Goal: Use online tool/utility: Use online tool/utility

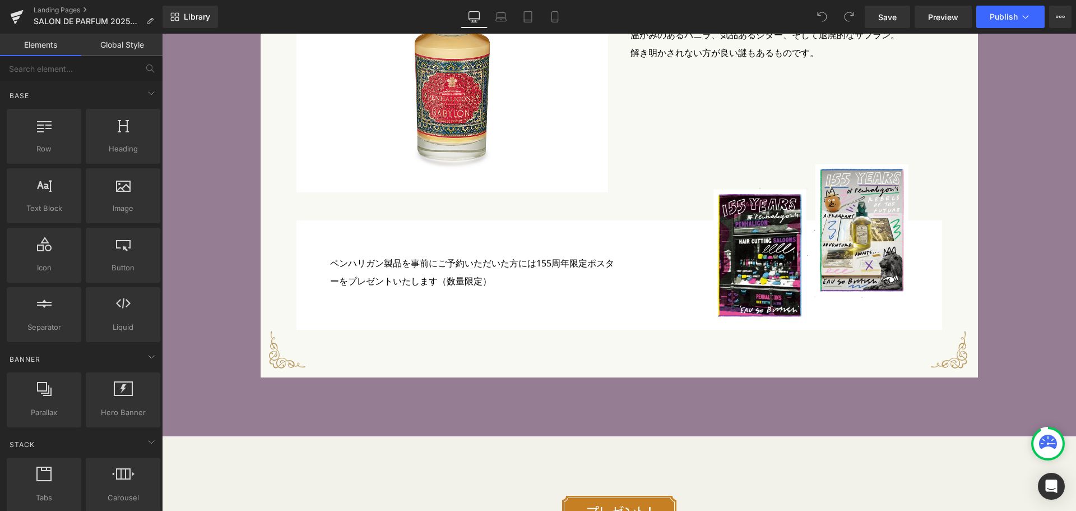
scroll to position [4203, 0]
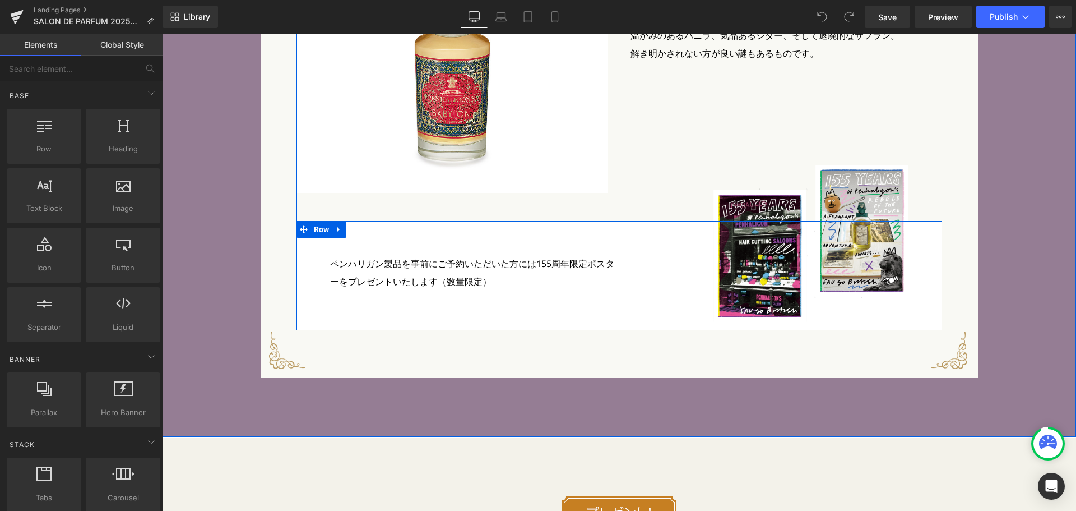
click at [451, 294] on div "ペンハリガン製品を事前にご予約いただいた方には155周年限定ポスターをプレゼントいたします（数量限定） Text Block Image Row" at bounding box center [619, 275] width 646 height 109
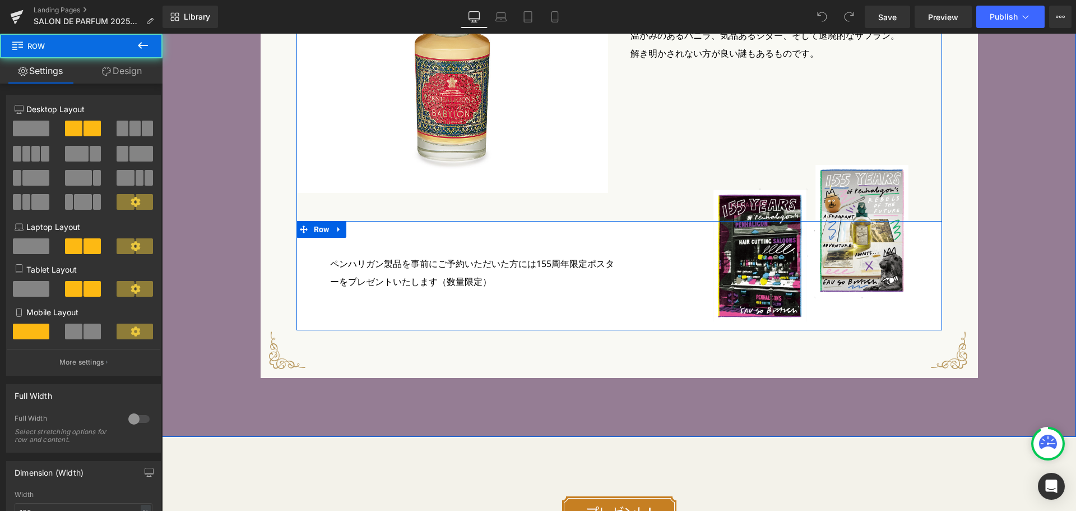
click at [162, 34] on div at bounding box center [162, 34] width 0 height 0
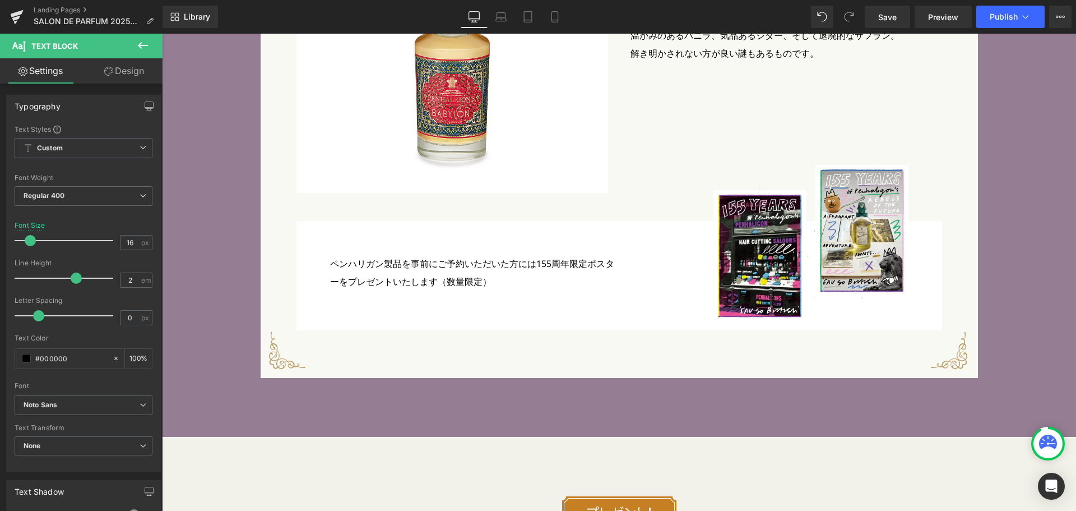
click at [143, 38] on button at bounding box center [142, 46] width 39 height 25
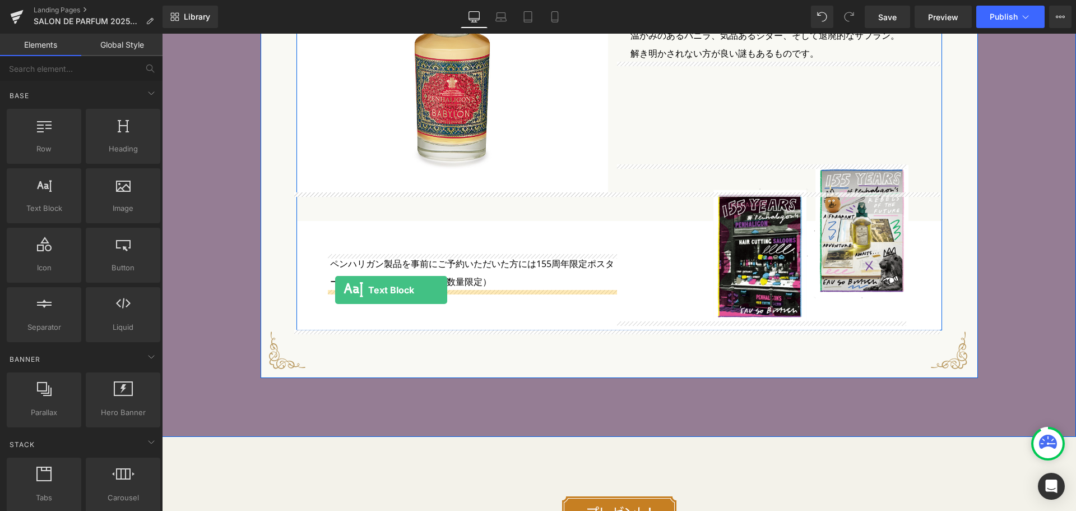
drag, startPoint x: 207, startPoint y: 238, endPoint x: 335, endPoint y: 290, distance: 138.0
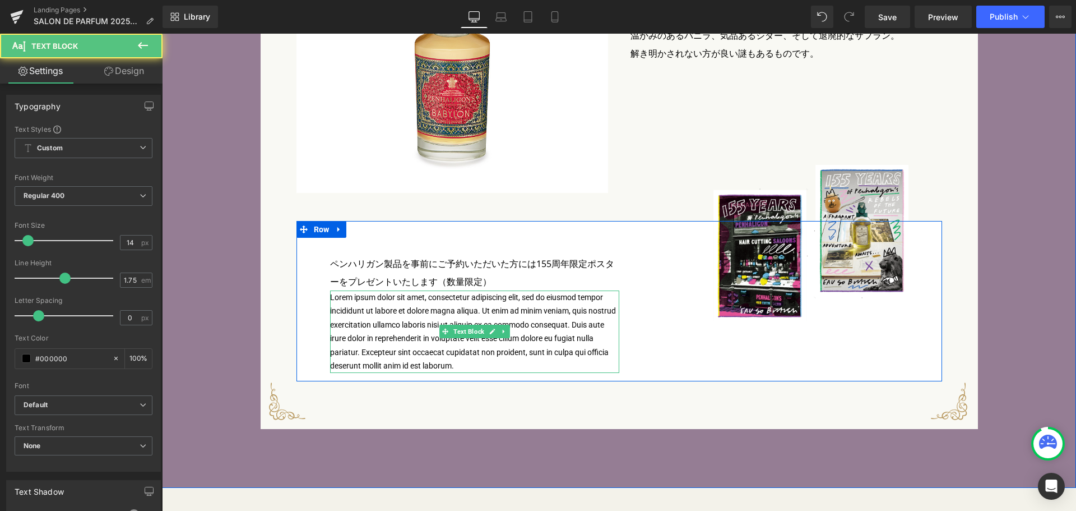
click at [351, 308] on p "Lorem ipsum dolor sit amet, consectetur adipiscing elit, sed do eiusmod tempor …" at bounding box center [474, 331] width 289 height 82
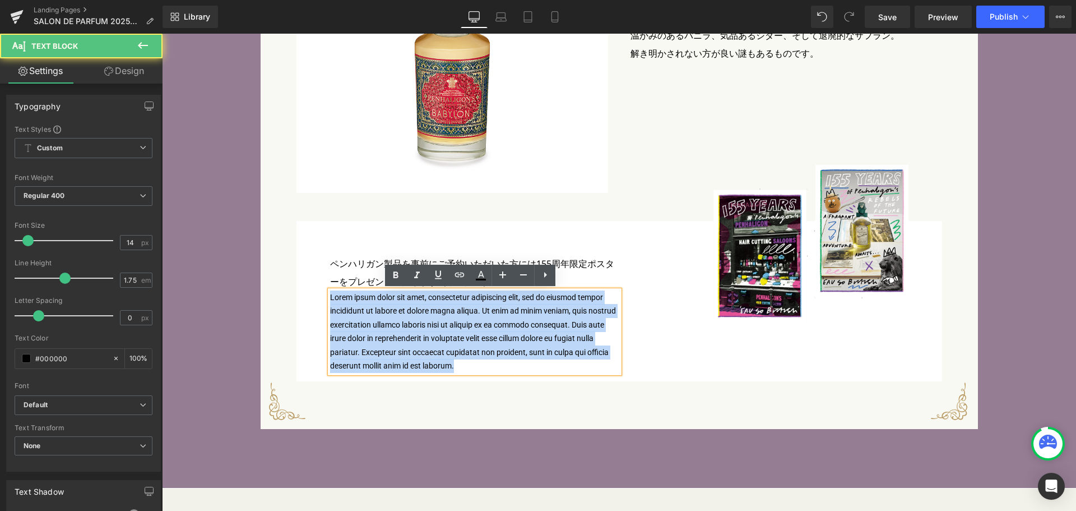
click at [351, 308] on p "Lorem ipsum dolor sit amet, consectetur adipiscing elit, sed do eiusmod tempor …" at bounding box center [474, 331] width 289 height 82
paste div
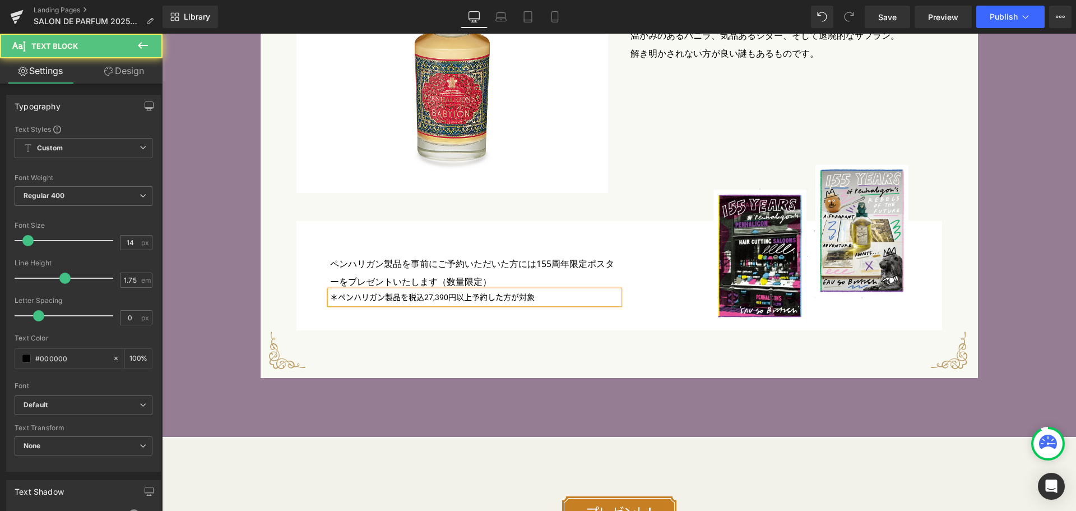
click at [332, 295] on p "＊ペンハリガン製品を税込27,390円以上予約した方が対象" at bounding box center [474, 297] width 289 height 14
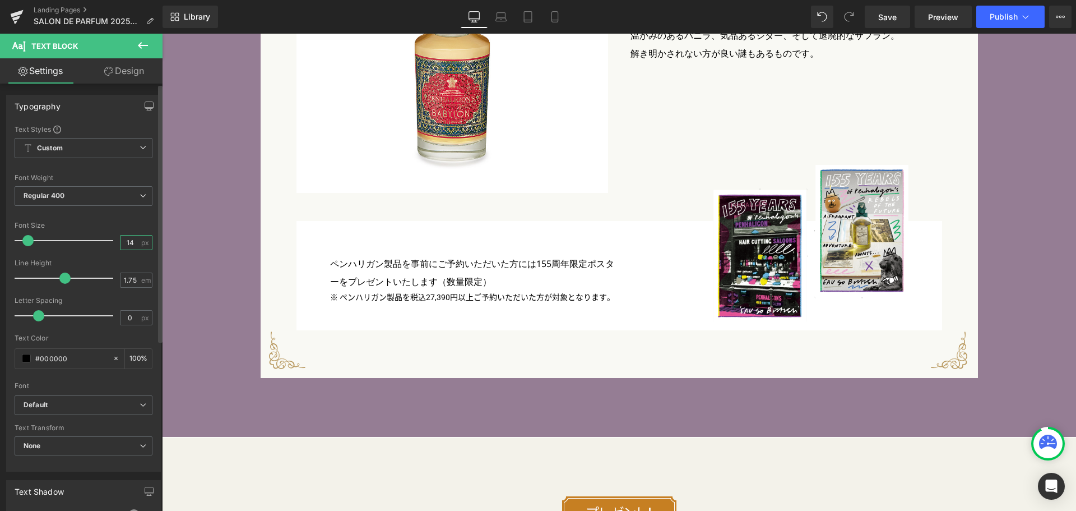
drag, startPoint x: 128, startPoint y: 239, endPoint x: 101, endPoint y: 234, distance: 28.0
click at [101, 234] on div "Font Size 14 px" at bounding box center [84, 240] width 138 height 38
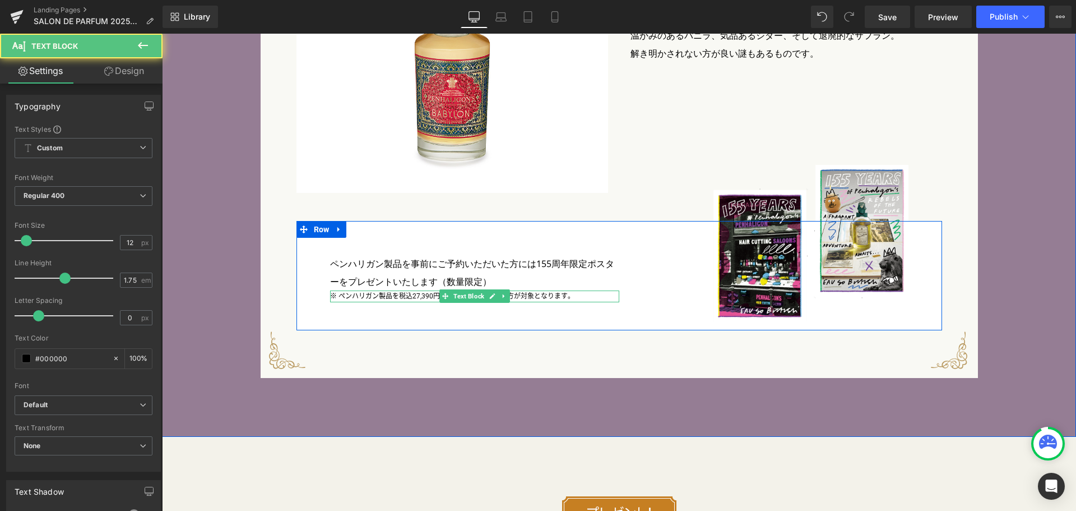
click at [418, 298] on p "※ ペンハリガン製品を税込27,390円以上ご予約いただいた方が対象となります。" at bounding box center [474, 296] width 289 height 12
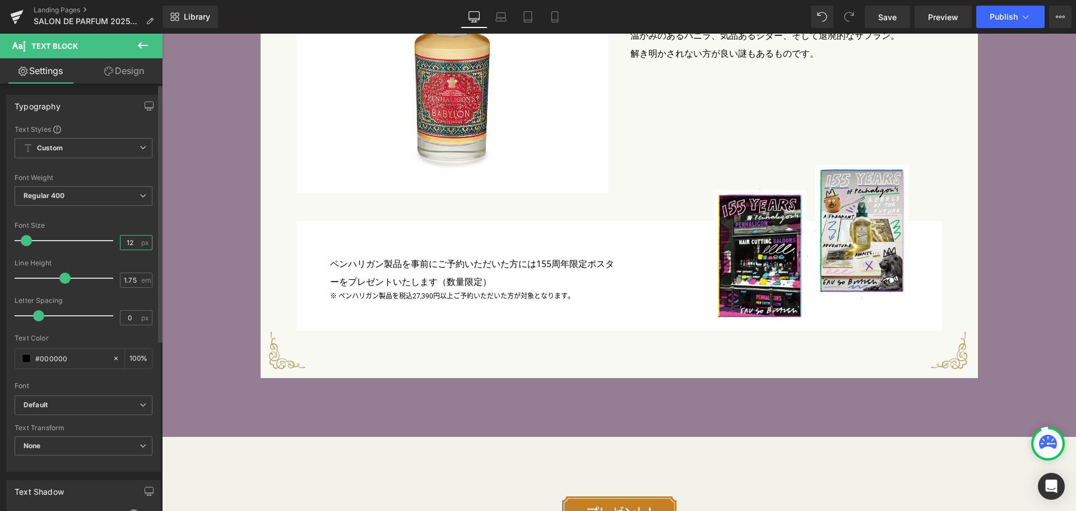
drag, startPoint x: 134, startPoint y: 240, endPoint x: 106, endPoint y: 235, distance: 28.4
click at [106, 235] on div "Font Size 12 px" at bounding box center [84, 240] width 138 height 38
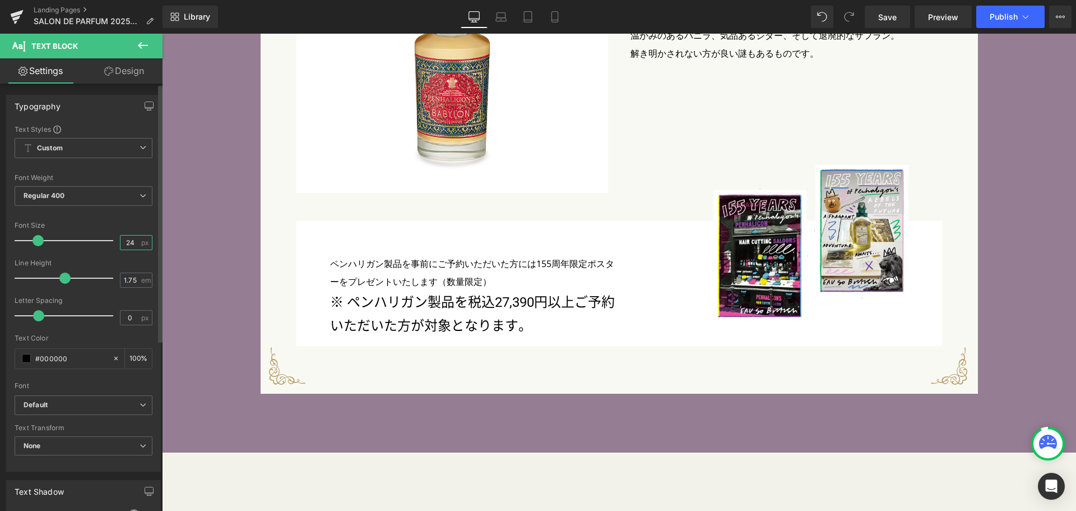
click at [126, 241] on input "24" at bounding box center [130, 242] width 20 height 14
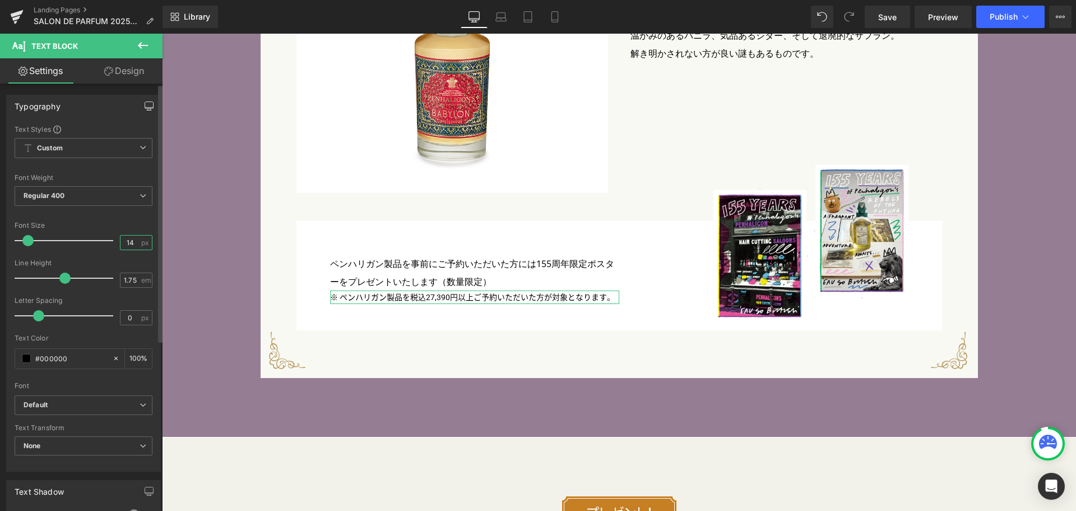
type input "14"
click at [147, 110] on icon "button" at bounding box center [149, 110] width 4 height 0
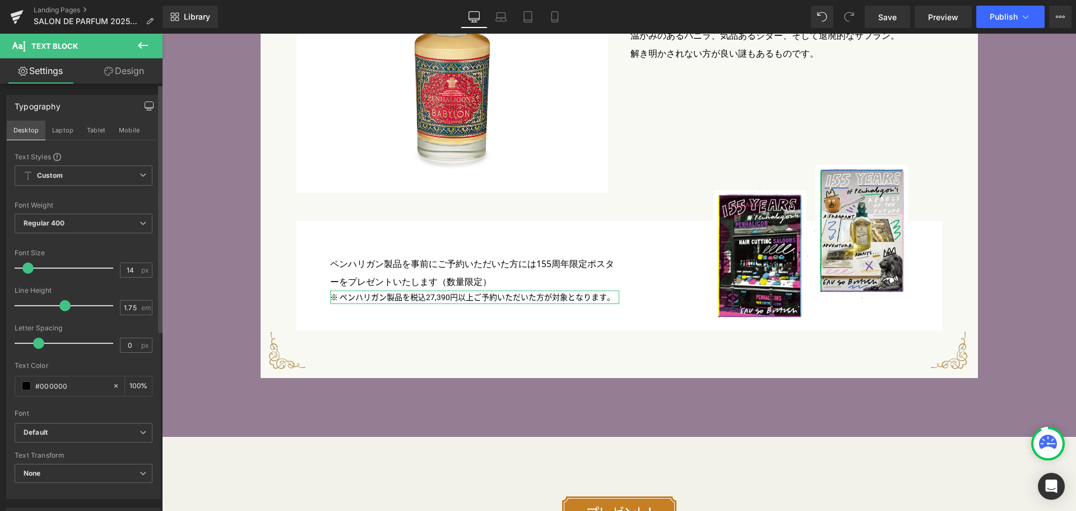
click at [29, 129] on button "Desktop" at bounding box center [26, 129] width 39 height 19
click at [140, 103] on button "button" at bounding box center [149, 105] width 18 height 21
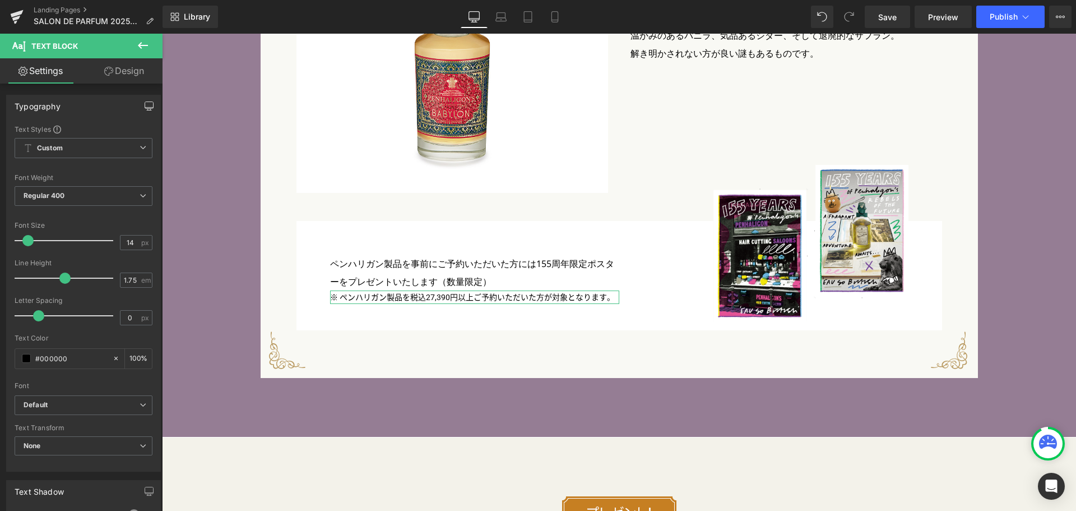
click at [140, 103] on button "button" at bounding box center [149, 105] width 18 height 21
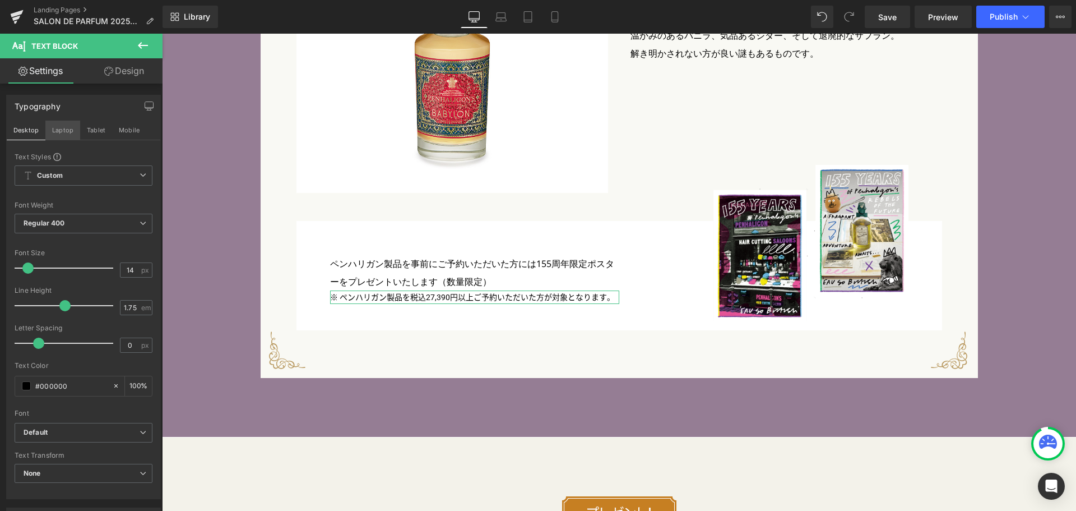
click at [63, 127] on button "Laptop" at bounding box center [62, 129] width 35 height 19
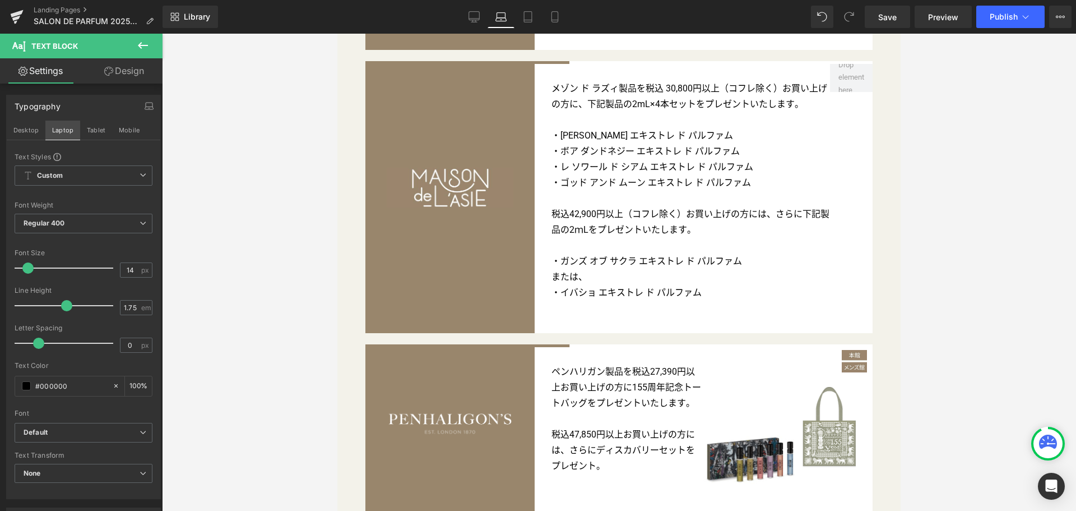
scroll to position [3634, 0]
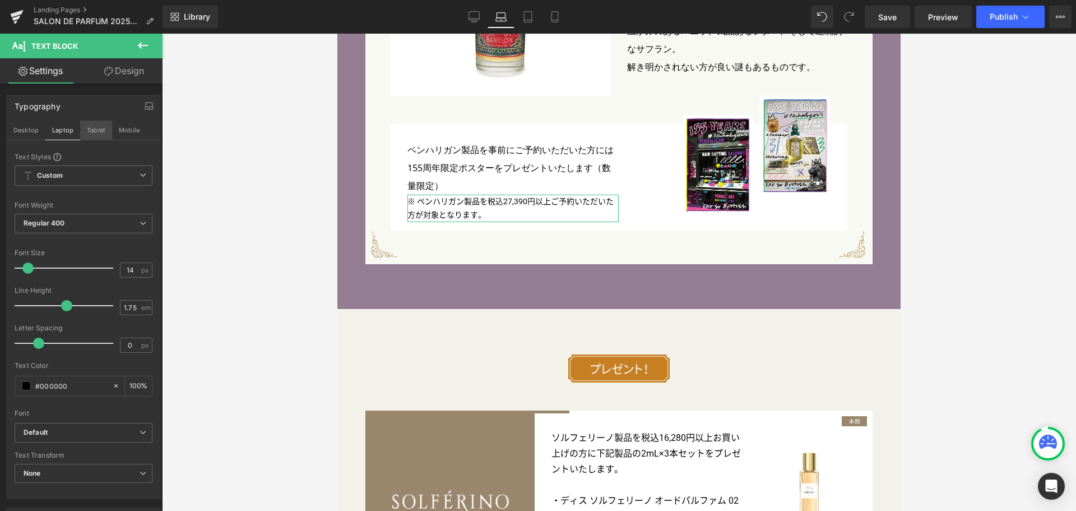
click at [101, 131] on button "Tablet" at bounding box center [96, 129] width 32 height 19
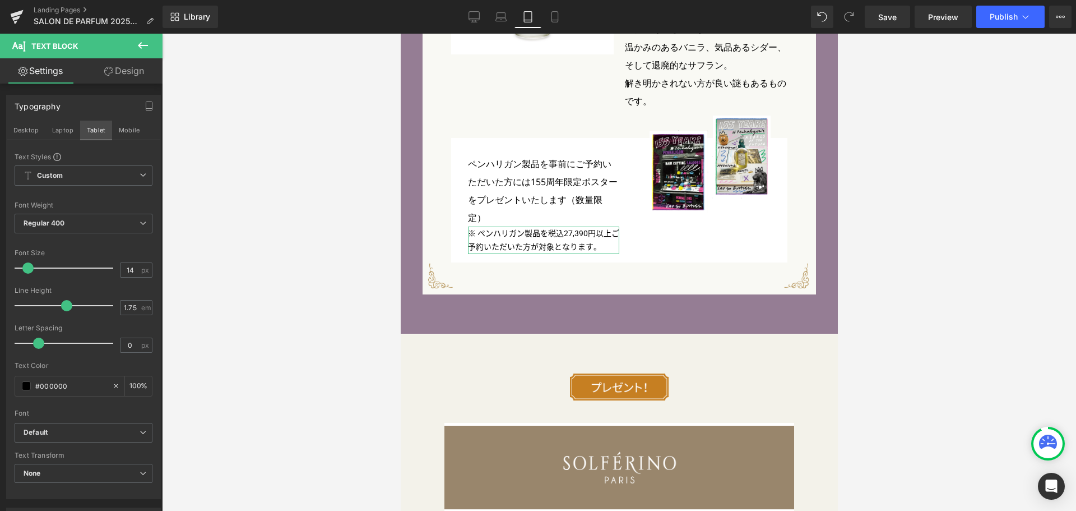
scroll to position [3412, 0]
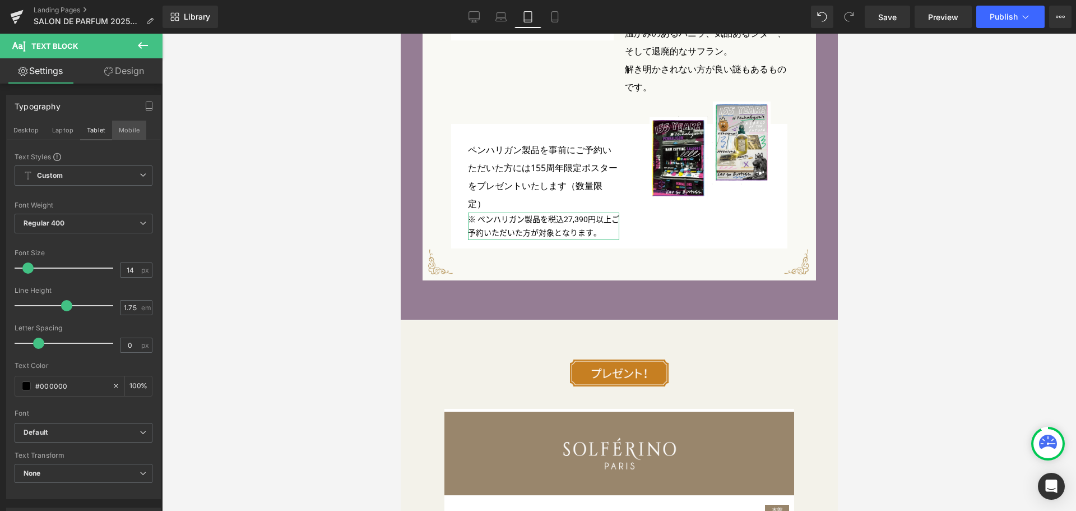
click at [127, 133] on button "Mobile" at bounding box center [129, 129] width 34 height 19
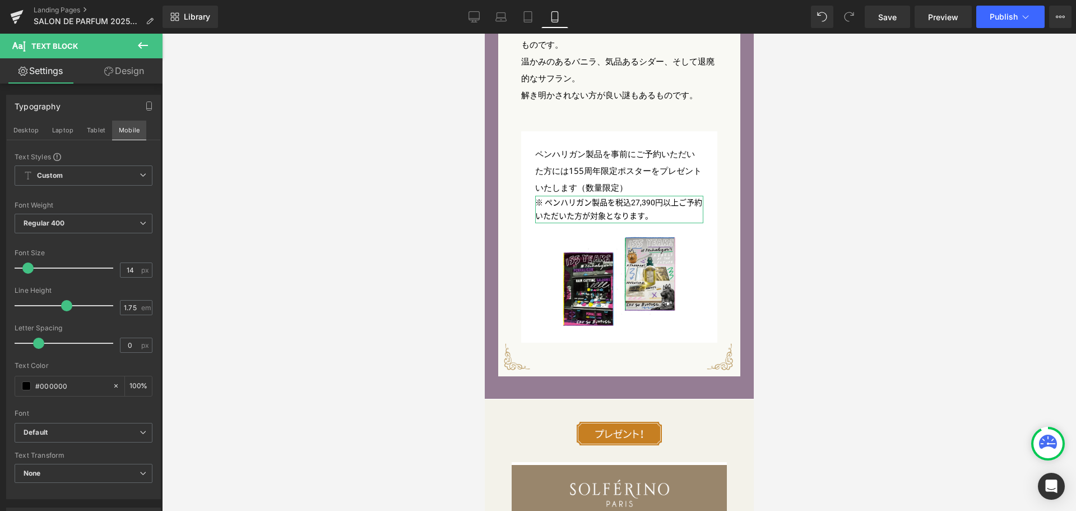
scroll to position [4043, 0]
click at [36, 133] on button "Desktop" at bounding box center [26, 129] width 39 height 19
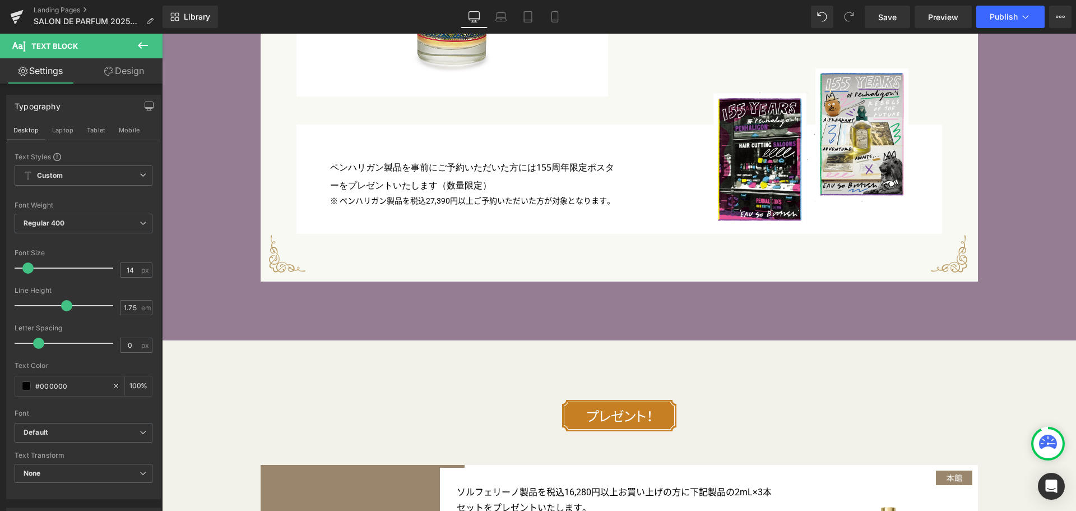
scroll to position [4298, 0]
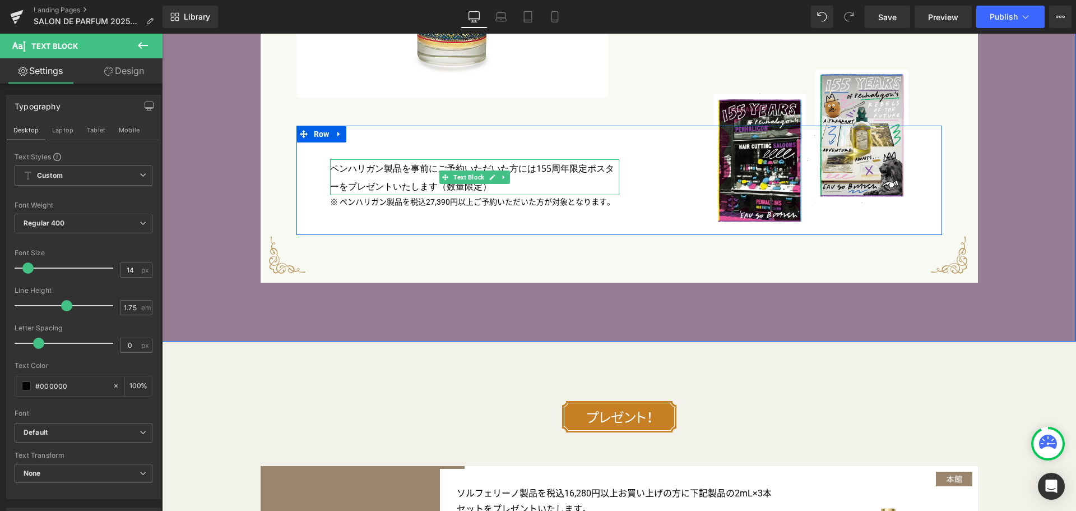
click at [451, 187] on p "ペンハリガン製品を事前にご予約いただいた方には155周年限定ポスターをプレゼントいたします（数量限定）" at bounding box center [474, 177] width 289 height 36
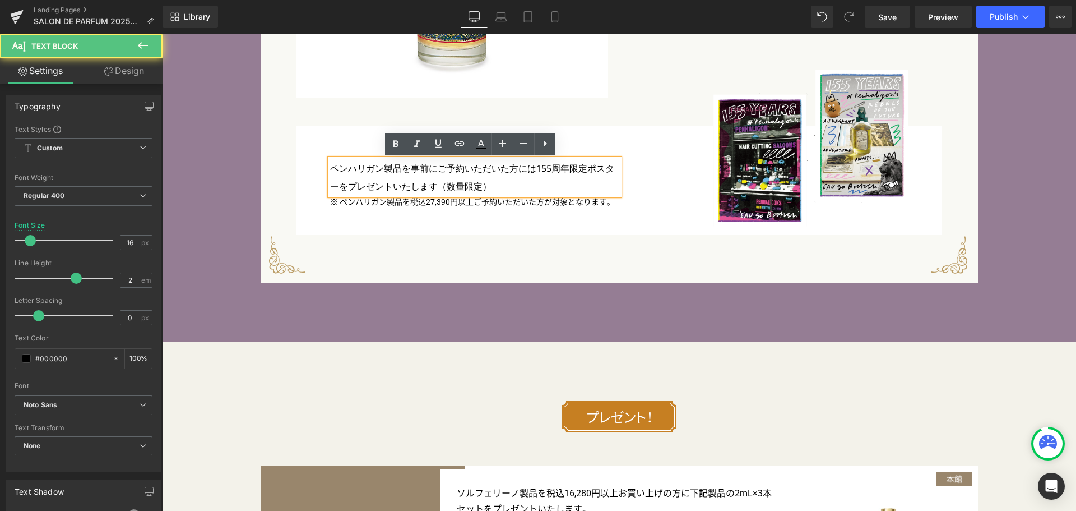
click at [429, 171] on p "ペンハリガン製品を事前にご予約いただいた方には155周年限定ポスターをプレゼントいたします（数量限定）" at bounding box center [474, 177] width 289 height 36
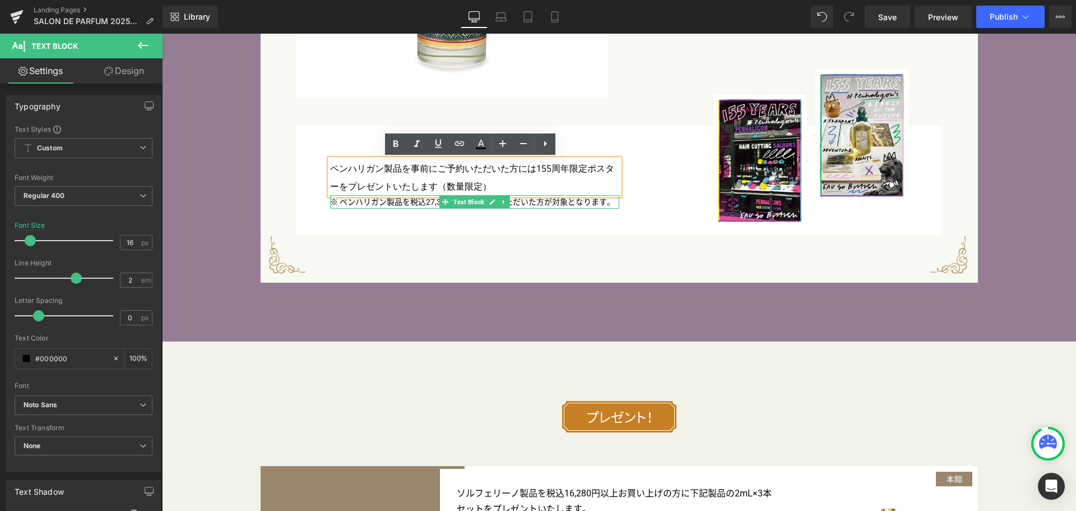
click at [423, 201] on p "※ ペンハリガン製品を税込27,390円以上ご予約いただいた方が対象となります。" at bounding box center [474, 202] width 289 height 14
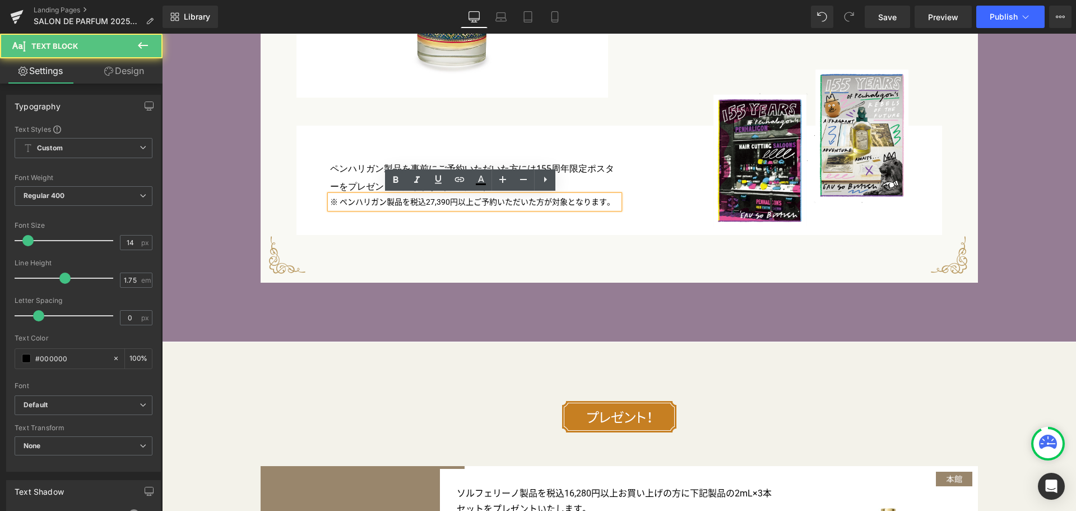
click at [405, 202] on p "※ ペンハリガン製品を税込27,390円以上ご予約いただいた方が対象となります。" at bounding box center [474, 202] width 289 height 14
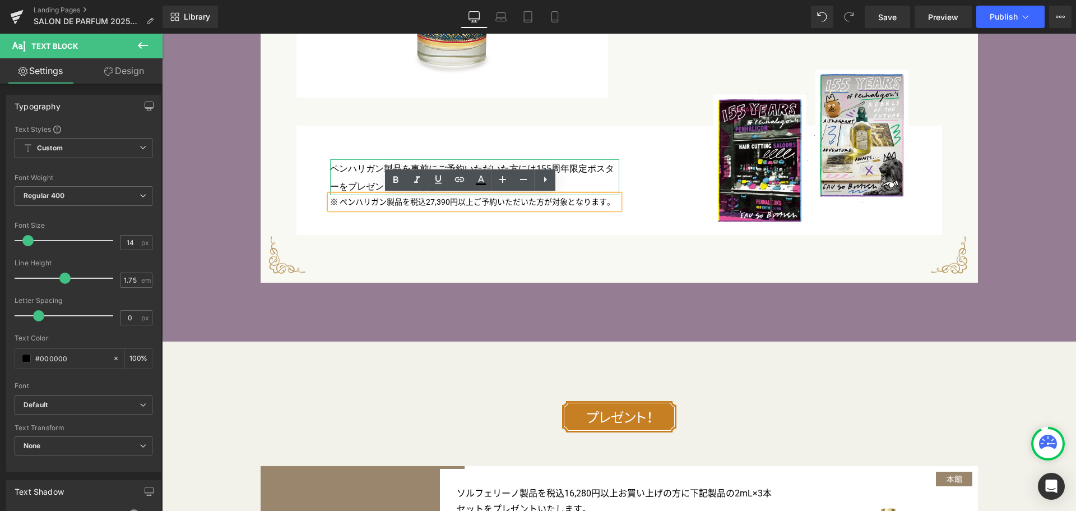
click at [362, 179] on p "ペンハリガン製品を事前にご予約いただいた方には155周年限定ポスターをプレゼントいたします（数量限定）" at bounding box center [474, 177] width 289 height 36
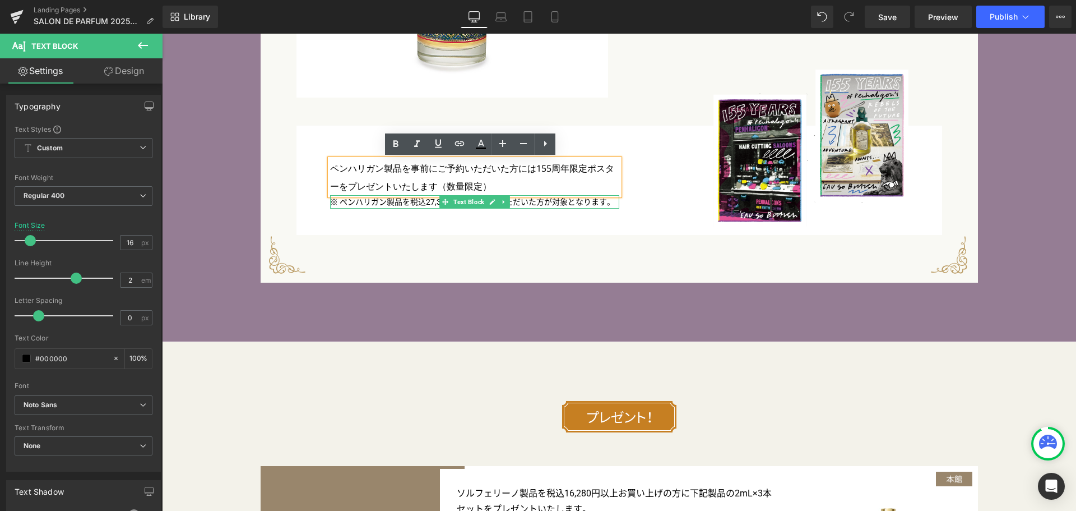
click at [362, 203] on p "※ ペンハリガン製品を税込27,390円以上ご予約いただいた方が対象となります。" at bounding box center [474, 202] width 289 height 14
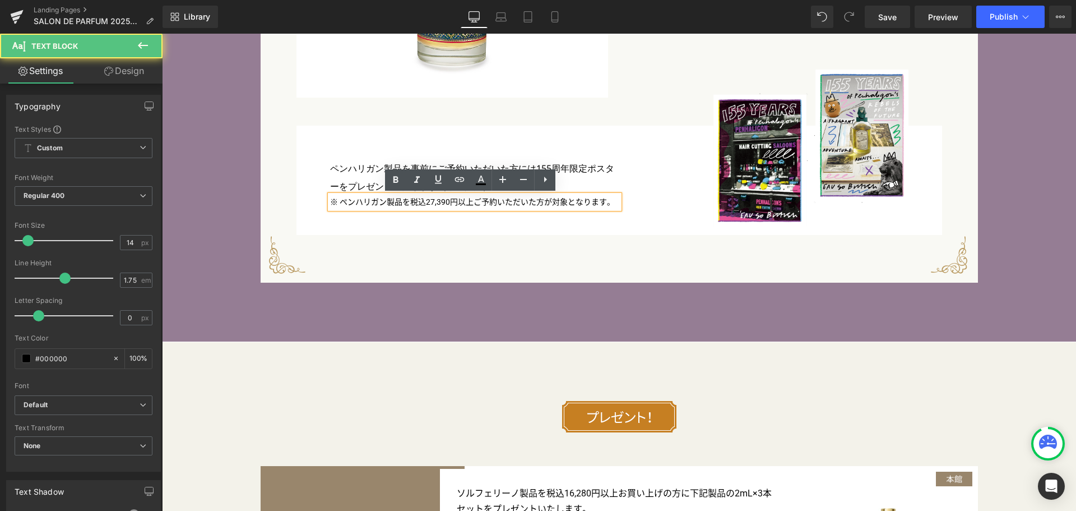
click at [367, 202] on p "※ ペンハリガン製品を税込27,390円以上ご予約いただいた方が対象となります。" at bounding box center [474, 202] width 289 height 14
click at [360, 184] on p "ペンハリガン製品を事前にご予約いただいた方には155周年限定ポスターをプレゼントいたします（数量限定）" at bounding box center [474, 177] width 289 height 36
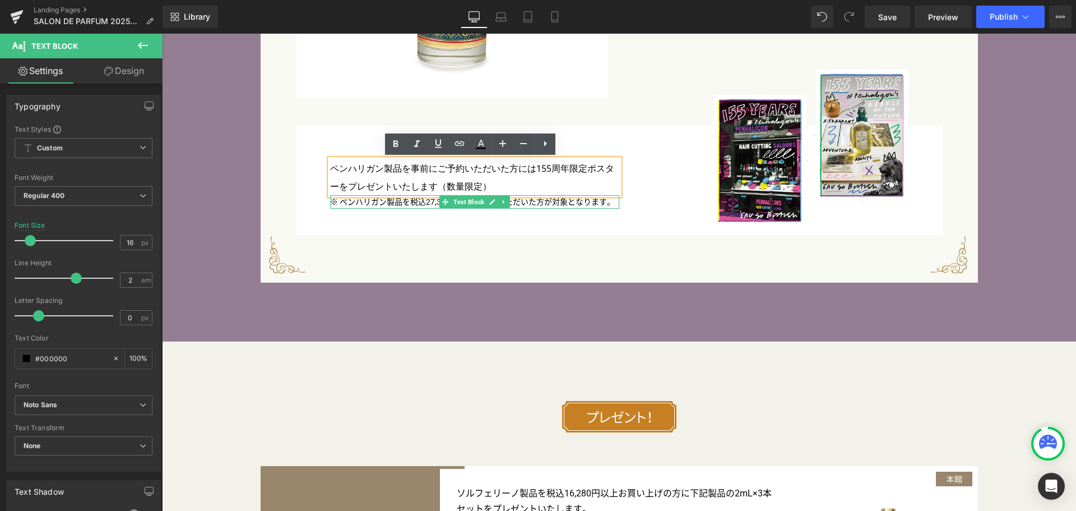
click at [365, 203] on p "※ ペンハリガン製品を税込27,390円以上ご予約いただいた方が対象となります。" at bounding box center [474, 202] width 289 height 14
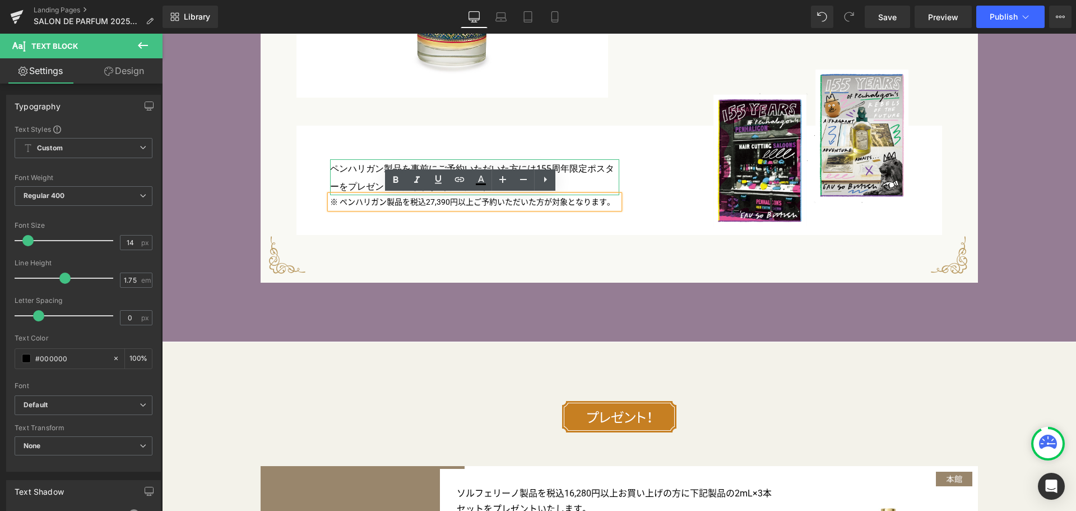
click at [363, 179] on p "ペンハリガン製品を事前にご予約いただいた方には155周年限定ポスターをプレゼントいたします（数量限定）" at bounding box center [474, 177] width 289 height 36
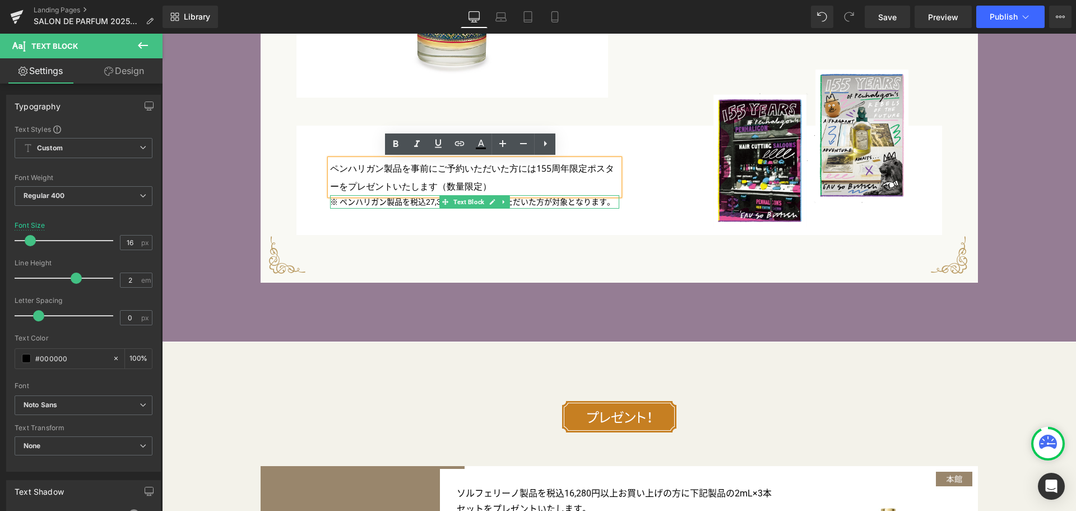
click at [363, 205] on p "※ ペンハリガン製品を税込27,390円以上ご予約いただいた方が対象となります。" at bounding box center [474, 202] width 289 height 14
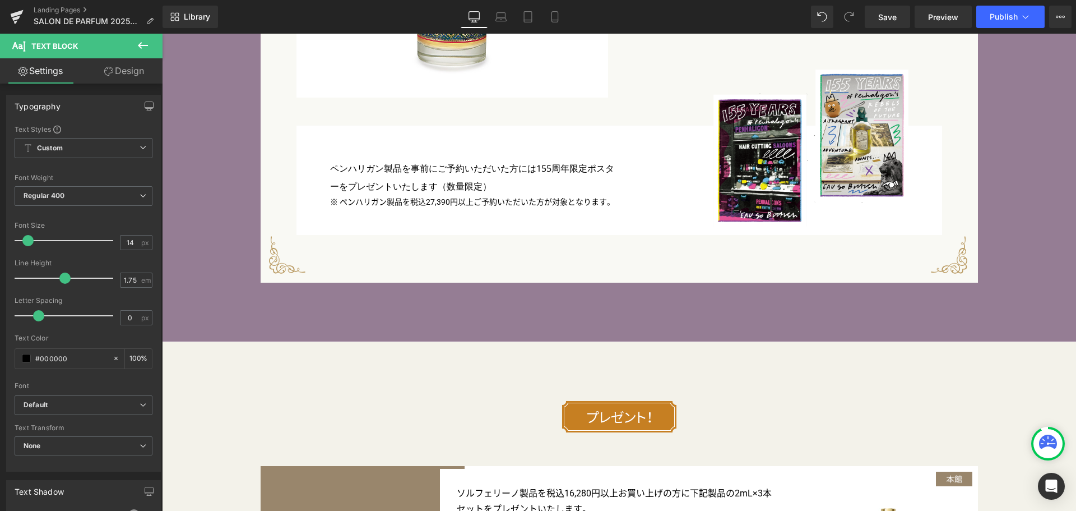
click at [132, 73] on link "Design" at bounding box center [124, 70] width 81 height 25
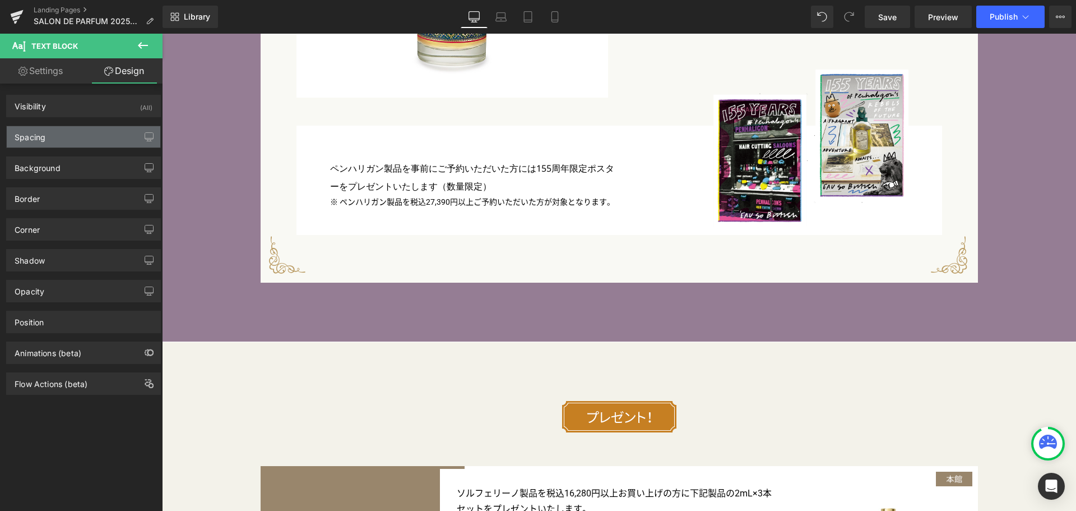
click at [118, 132] on div "Spacing" at bounding box center [84, 136] width 154 height 21
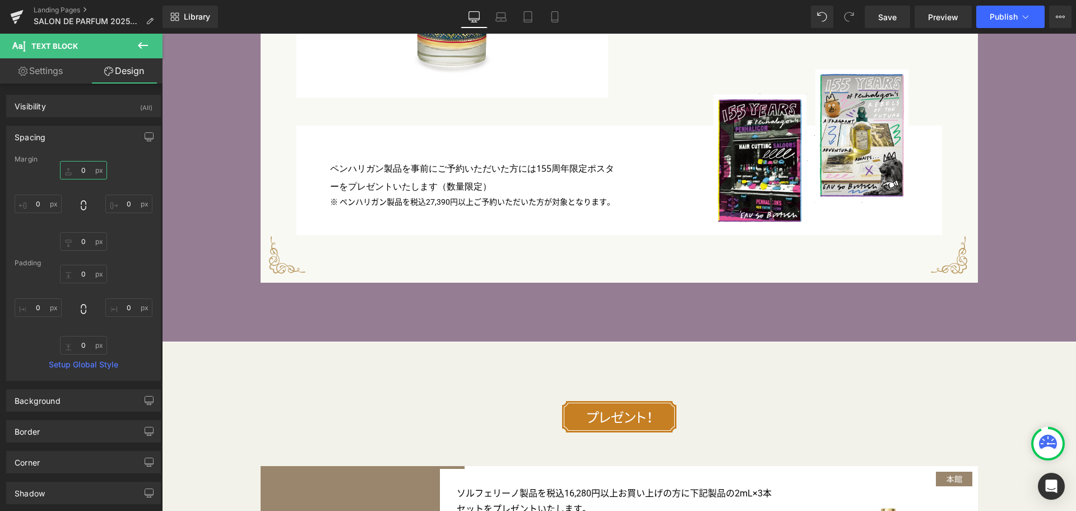
click at [80, 167] on input "text" at bounding box center [83, 170] width 47 height 18
type input "10"
click at [145, 139] on icon "button" at bounding box center [149, 136] width 8 height 7
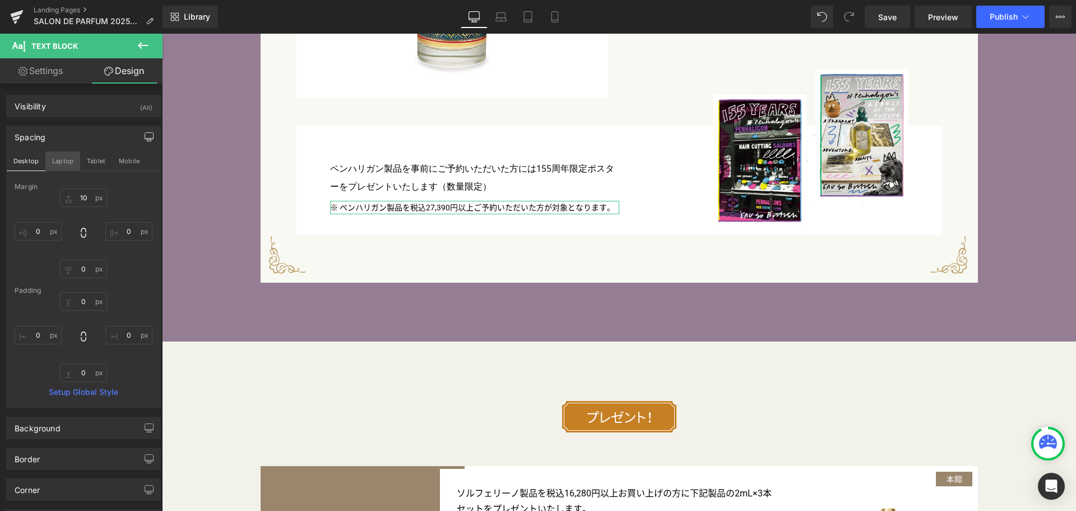
click at [65, 164] on button "Laptop" at bounding box center [62, 160] width 35 height 19
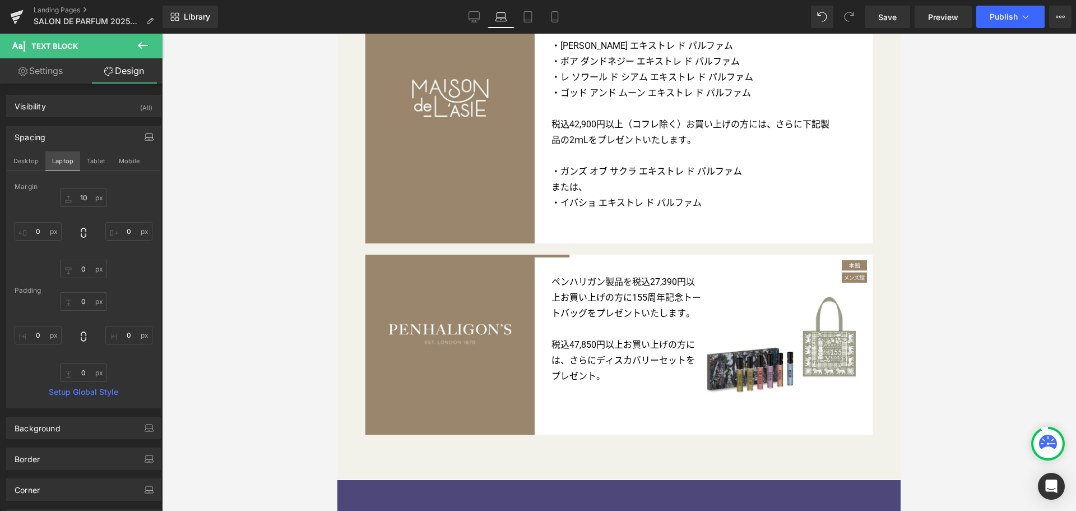
scroll to position [3633, 0]
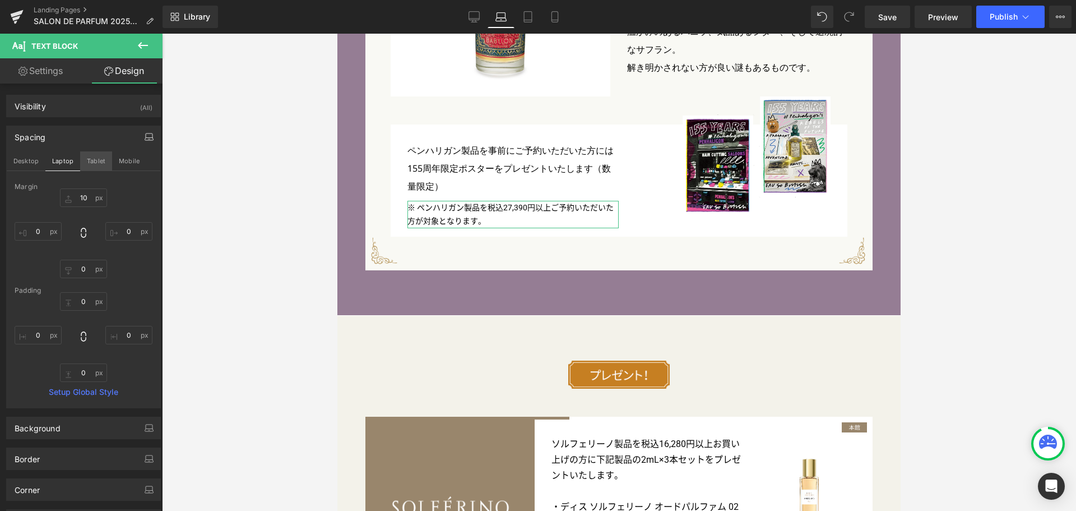
click at [96, 163] on button "Tablet" at bounding box center [96, 160] width 32 height 19
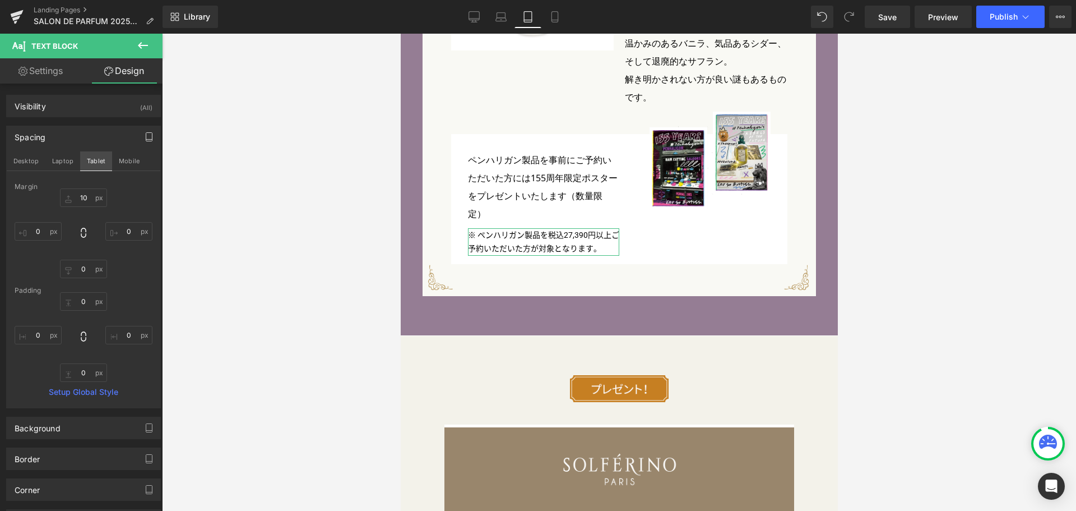
scroll to position [3408, 0]
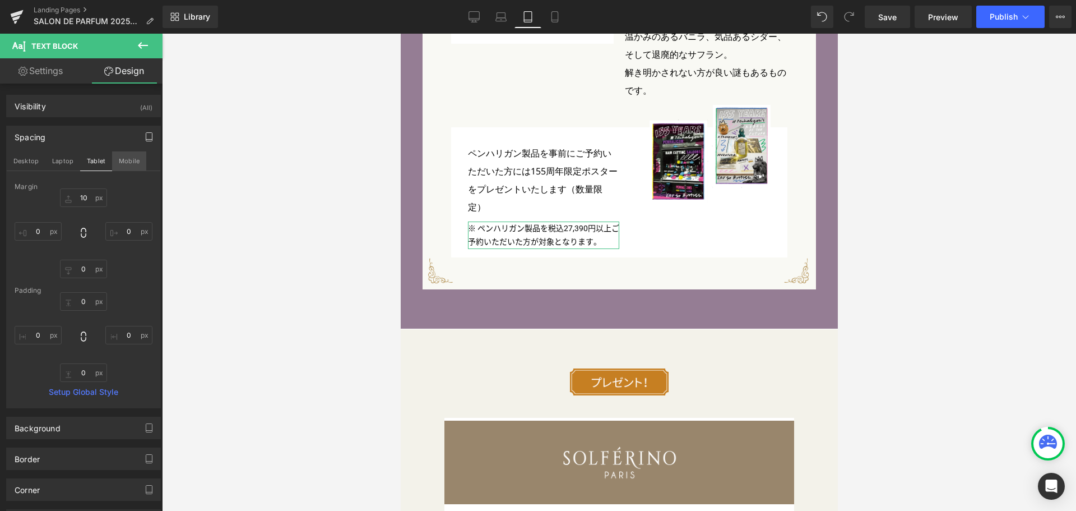
click at [132, 159] on button "Mobile" at bounding box center [129, 160] width 34 height 19
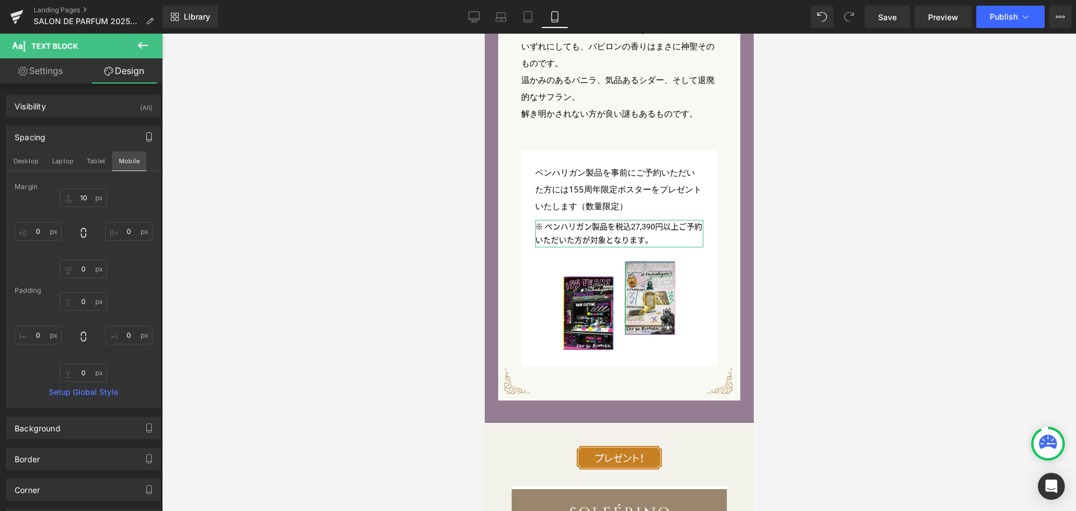
scroll to position [4034, 0]
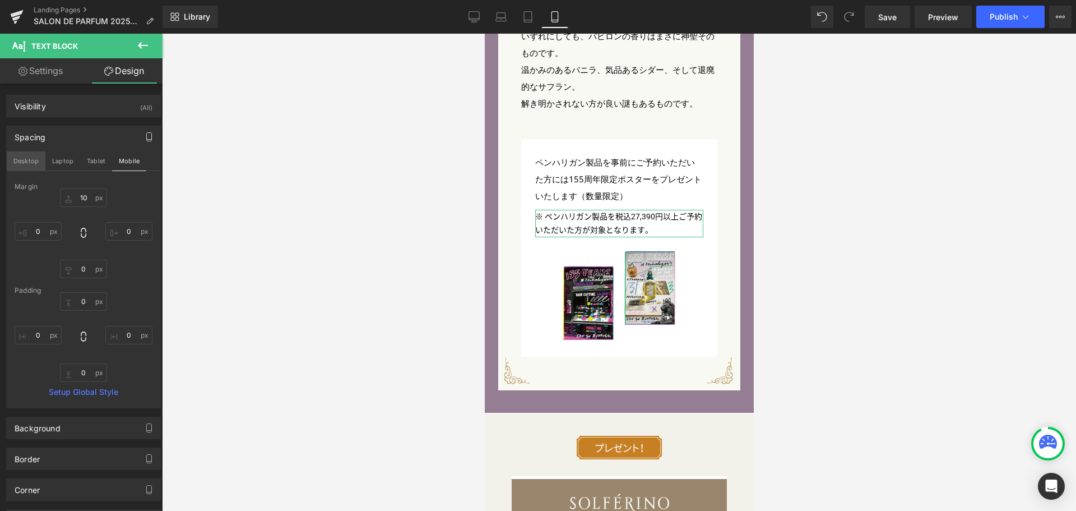
click at [30, 159] on button "Desktop" at bounding box center [26, 160] width 39 height 19
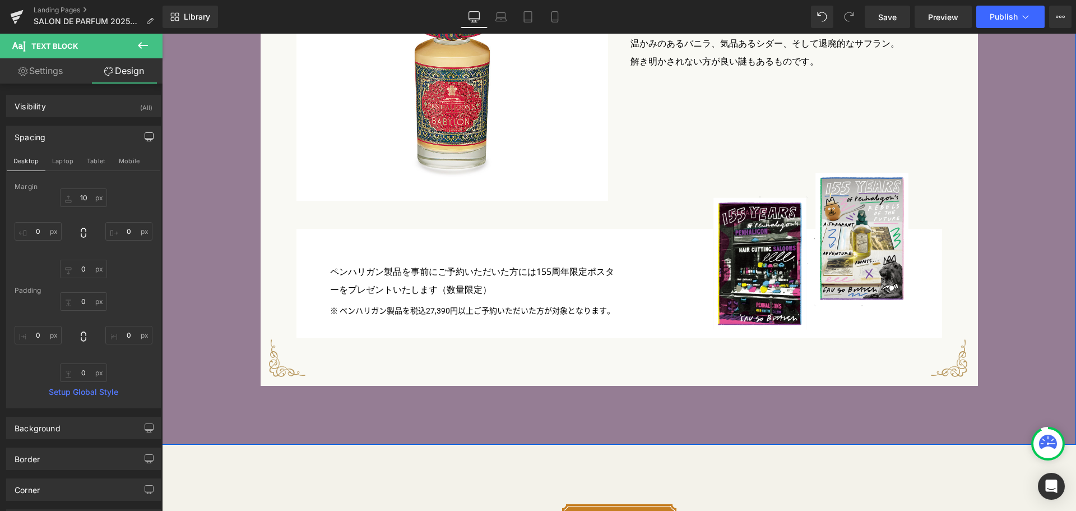
scroll to position [4195, 0]
click at [1006, 10] on button "Publish" at bounding box center [1010, 17] width 68 height 22
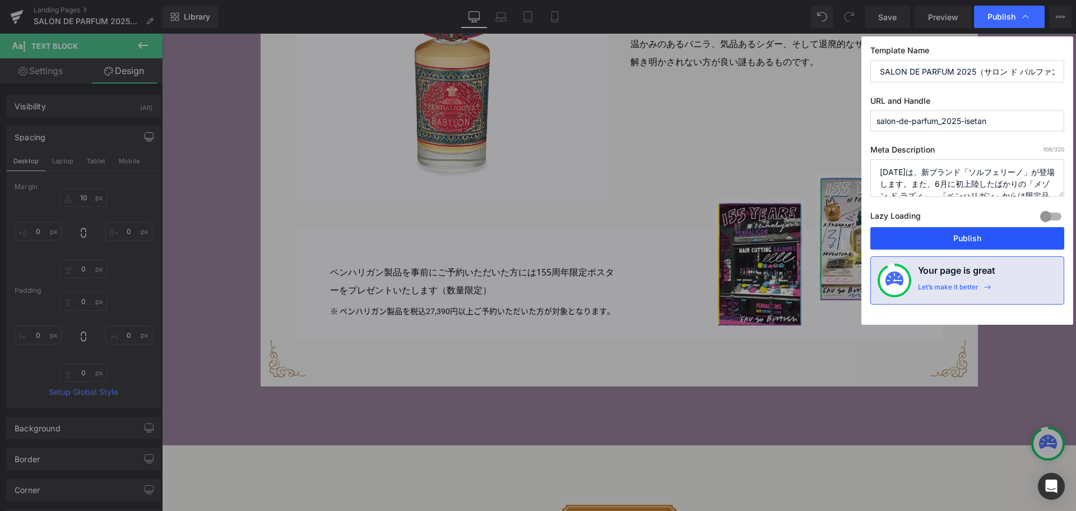
drag, startPoint x: 964, startPoint y: 238, endPoint x: 244, endPoint y: 476, distance: 758.1
click at [964, 238] on button "Publish" at bounding box center [967, 238] width 194 height 22
